Goal: Transaction & Acquisition: Purchase product/service

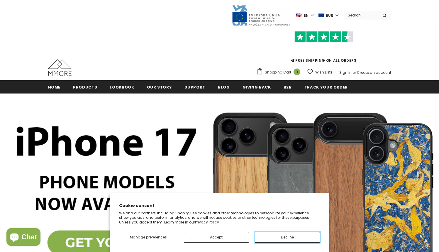
click at [288, 238] on button "Decline" at bounding box center [287, 237] width 65 height 11
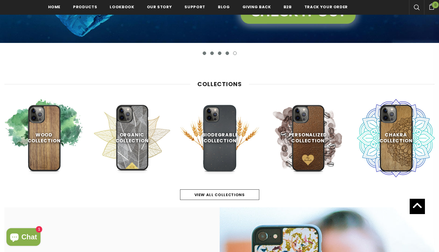
scroll to position [221, 0]
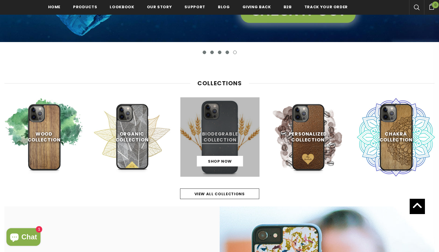
click at [224, 137] on link at bounding box center [220, 136] width 79 height 79
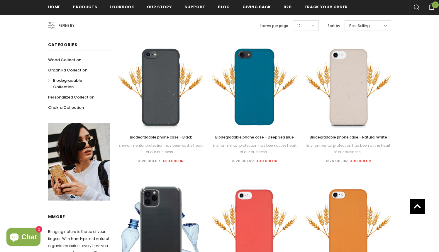
scroll to position [95, 0]
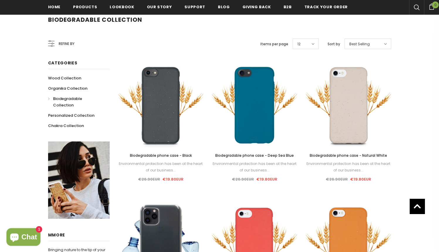
click at [265, 154] on span "Biodegradable phone case - Deep Sea Blue" at bounding box center [254, 155] width 79 height 5
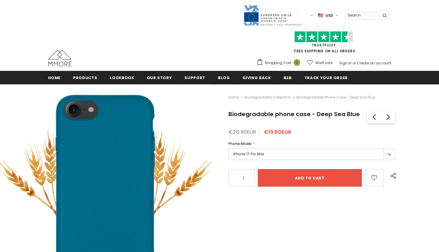
click at [265, 154] on label "iPhone 17 Pro Max" at bounding box center [312, 153] width 167 height 11
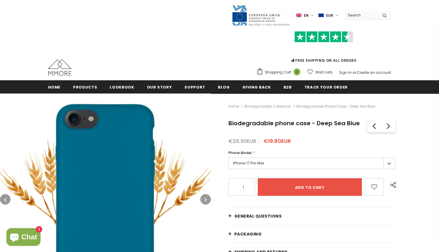
click at [392, 165] on label "iPhone 17 Pro Max" at bounding box center [312, 162] width 167 height 11
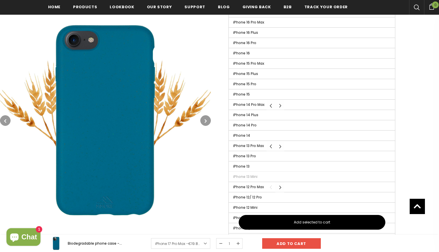
scroll to position [216, 0]
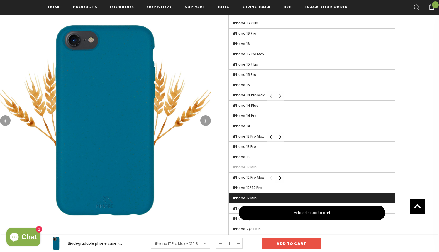
click at [330, 197] on label "iPhone 12 Mini" at bounding box center [312, 198] width 167 height 10
click at [0, 0] on input "iPhone 12 Mini" at bounding box center [0, 0] width 0 height 0
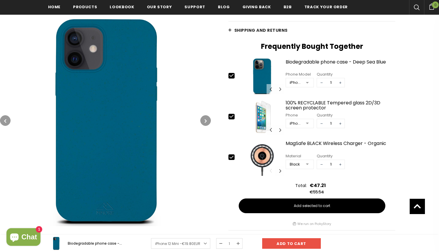
scroll to position [223, 0]
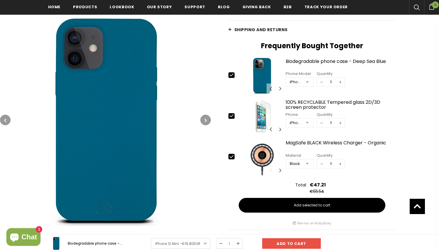
click at [230, 116] on icon at bounding box center [232, 115] width 4 height 3
type input "0"
click at [233, 155] on icon at bounding box center [232, 156] width 4 height 3
type input "0"
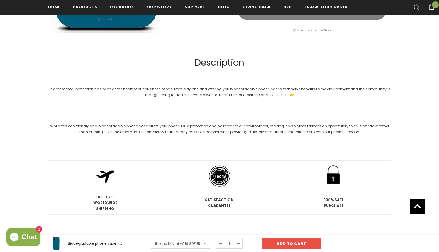
scroll to position [423, 0]
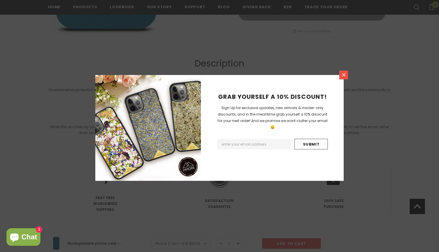
click at [344, 76] on icon at bounding box center [344, 74] width 5 height 5
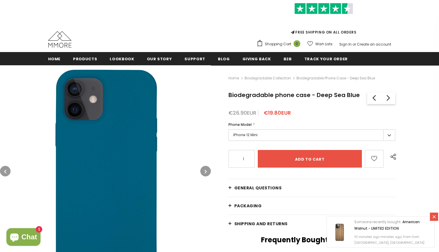
scroll to position [61, 0]
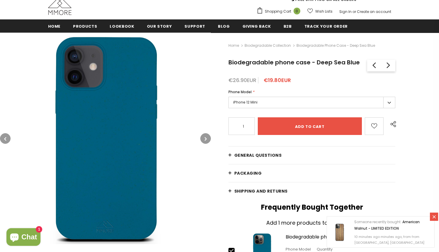
click at [389, 102] on label "iPhone 12 Mini" at bounding box center [312, 102] width 167 height 11
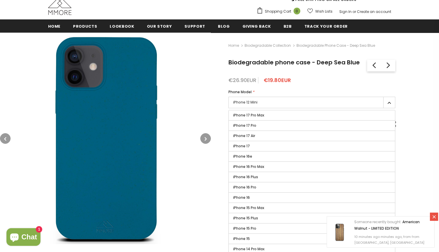
click at [389, 102] on label "iPhone 12 Mini" at bounding box center [312, 102] width 167 height 11
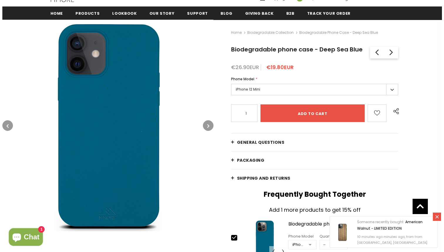
scroll to position [71, 0]
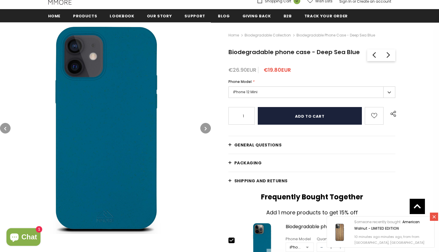
click at [298, 112] on input "Add to cart" at bounding box center [310, 116] width 104 height 18
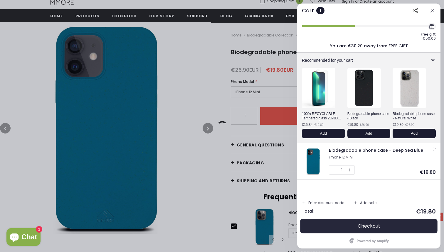
click at [385, 224] on button "Checkout" at bounding box center [369, 226] width 134 height 14
